Goal: Check status: Check status

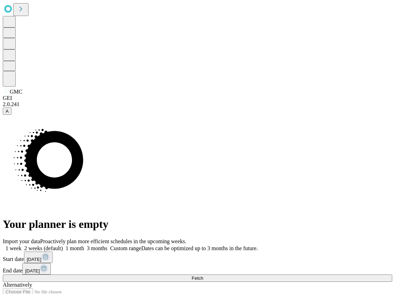
click at [340, 275] on button "Fetch" at bounding box center [198, 278] width 390 height 7
